Goal: Check status

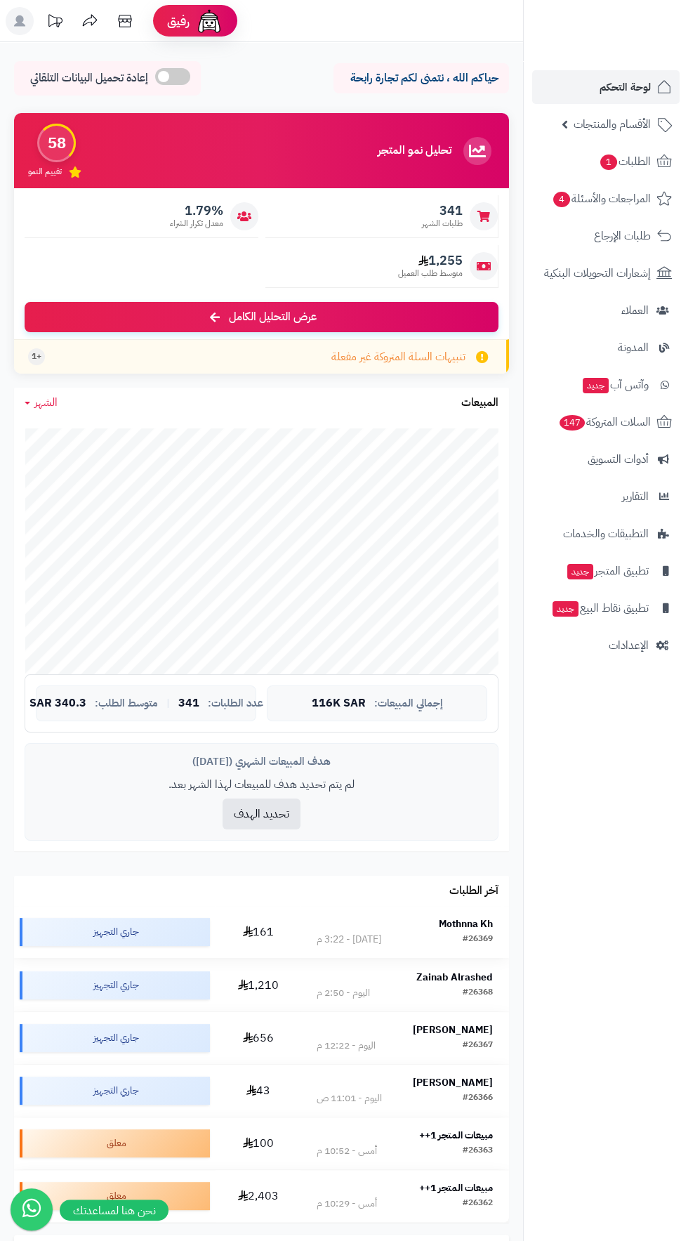
click at [483, 916] on strong "Mothnna Kh" at bounding box center [466, 923] width 54 height 15
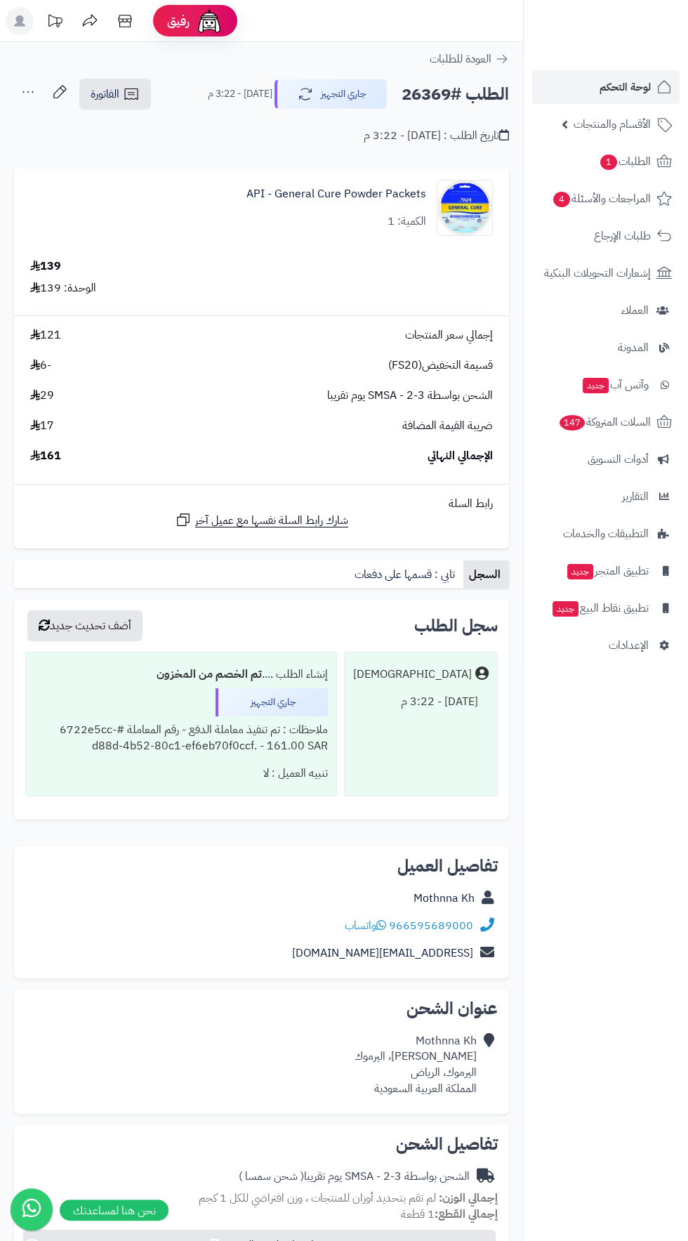
click at [579, 92] on link "لوحة التحكم" at bounding box center [605, 87] width 147 height 34
